Goal: Browse casually

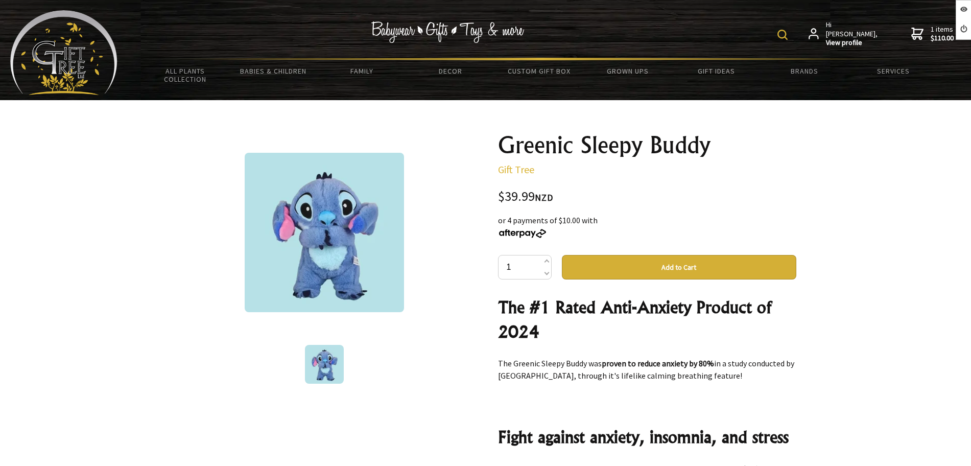
scroll to position [1915, 0]
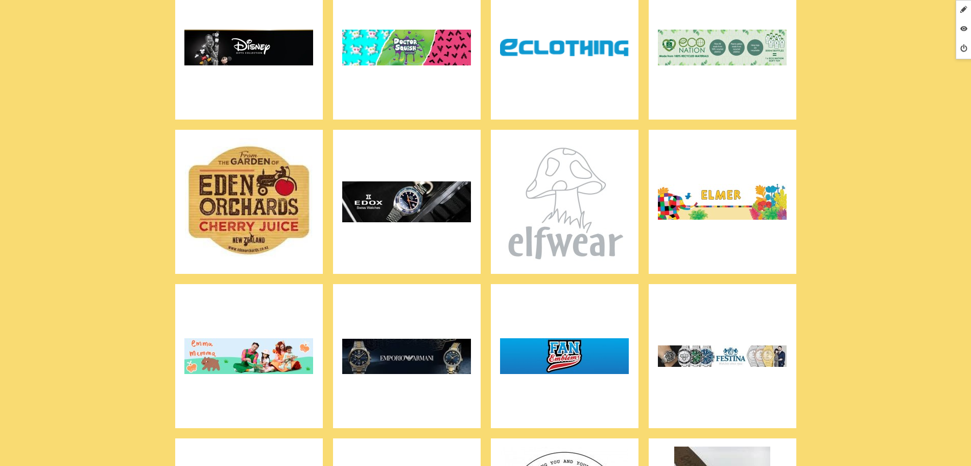
scroll to position [958, 0]
